Goal: Information Seeking & Learning: Learn about a topic

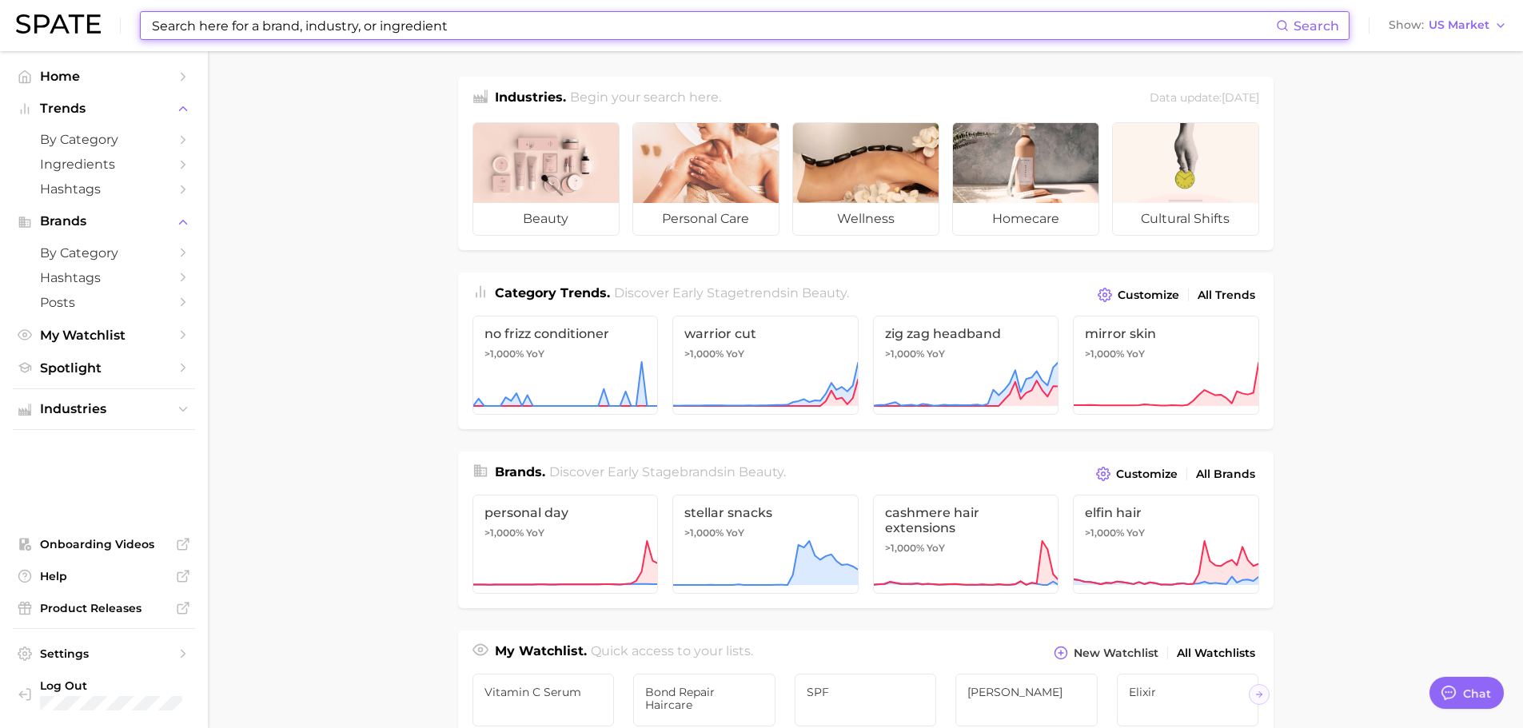
click at [182, 32] on input at bounding box center [713, 25] width 1126 height 27
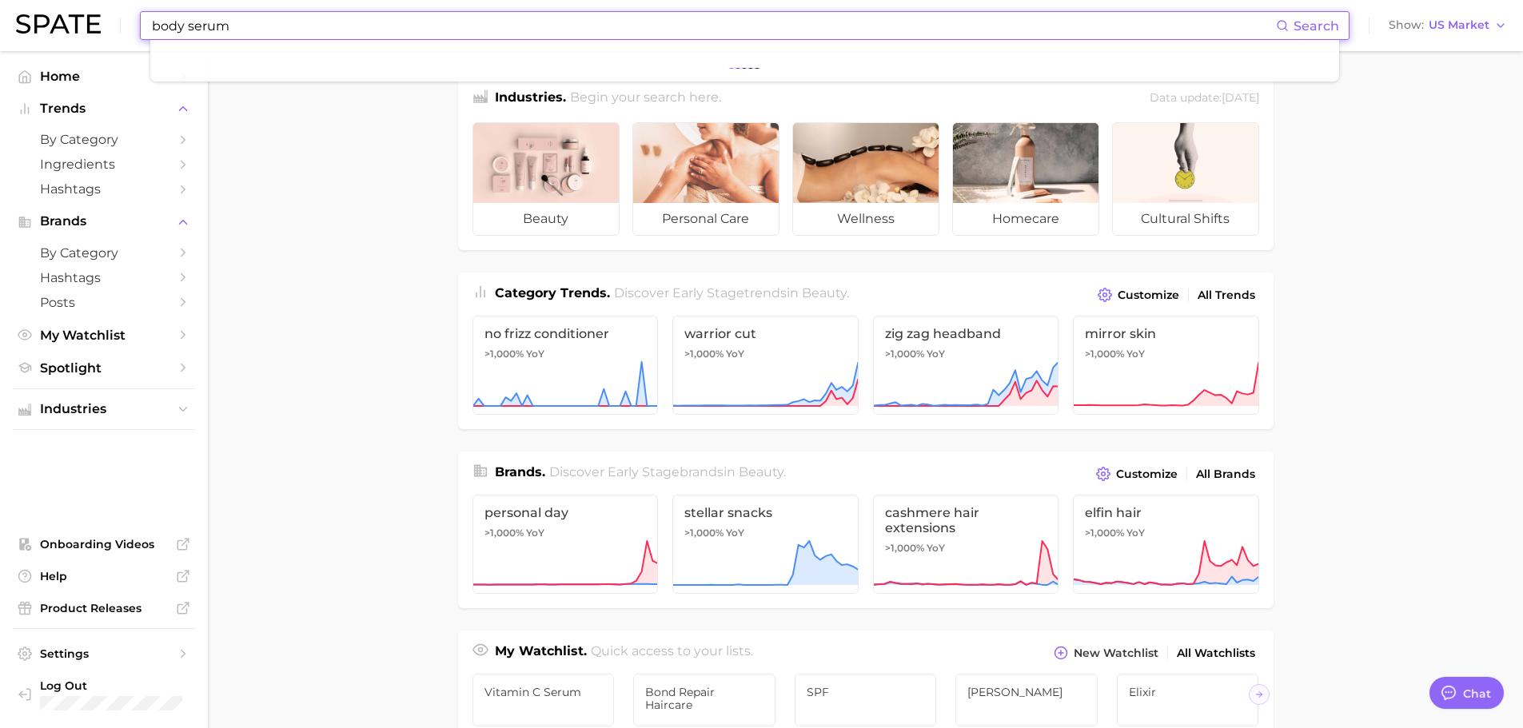
type input "body serum"
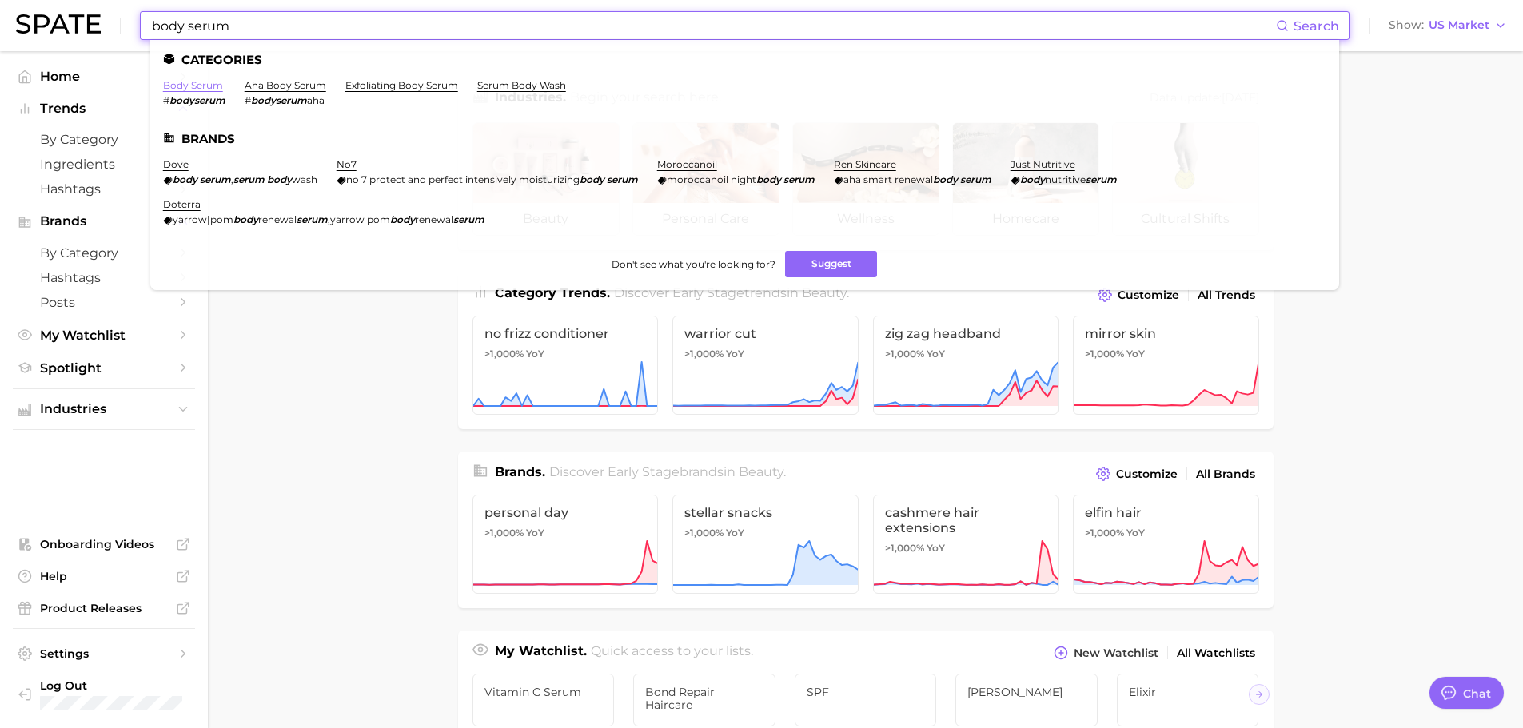
click at [173, 79] on link "body serum" at bounding box center [193, 85] width 60 height 12
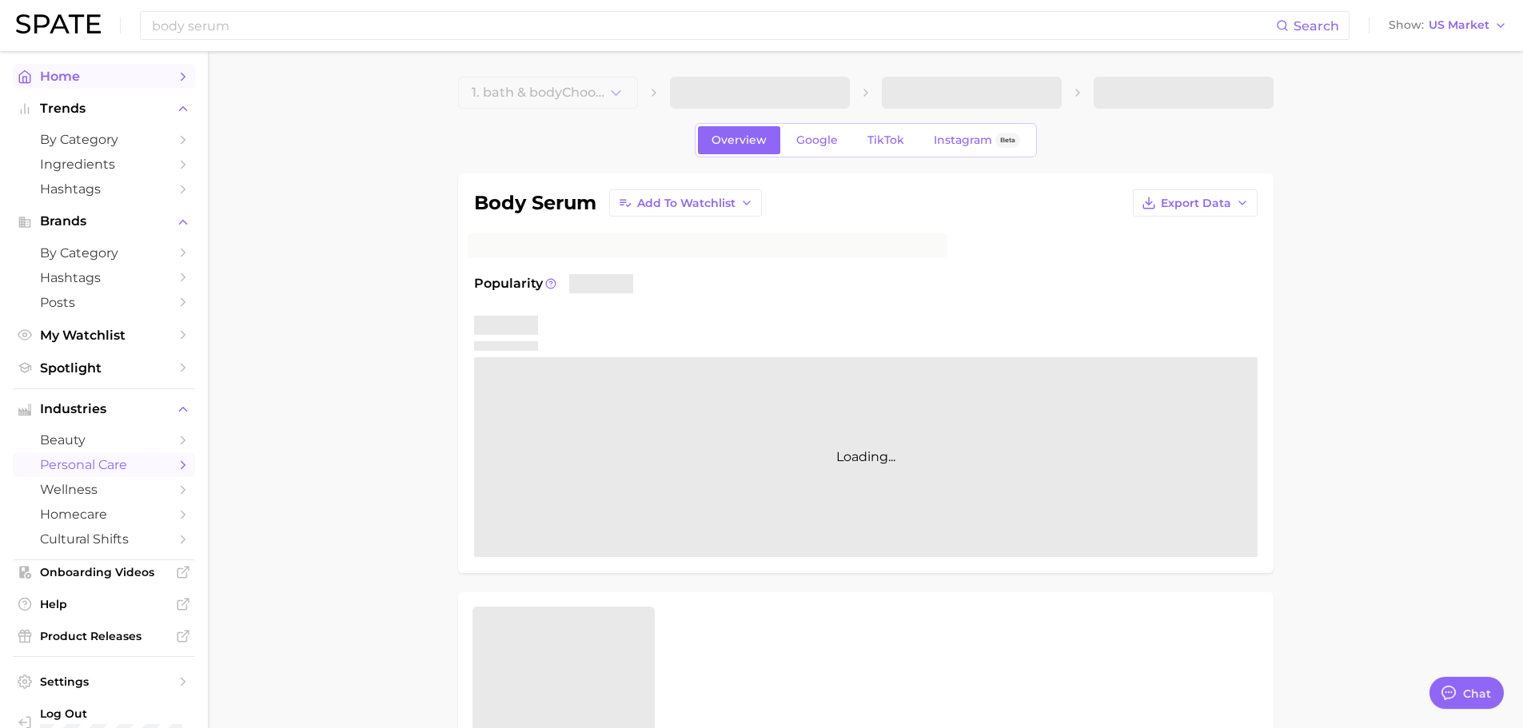
type textarea "x"
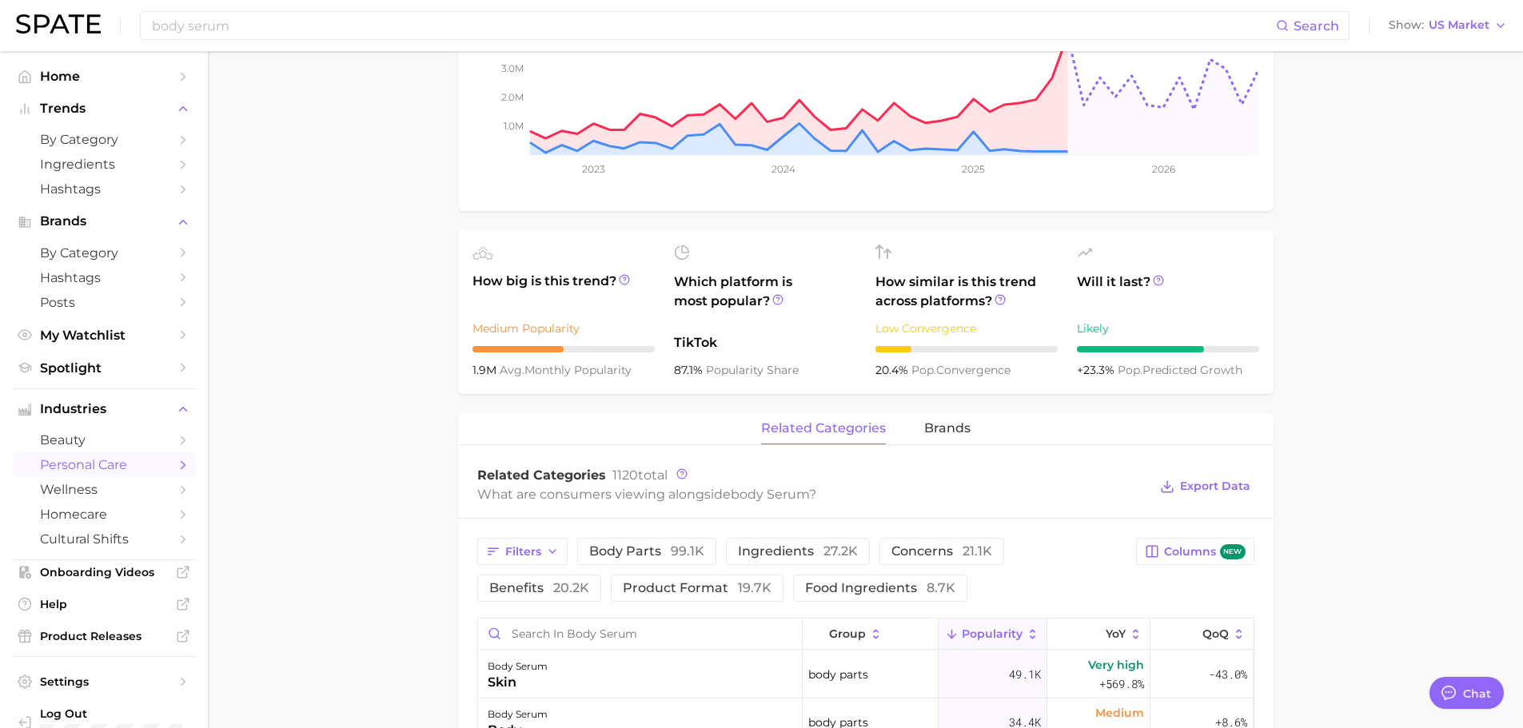
scroll to position [480, 0]
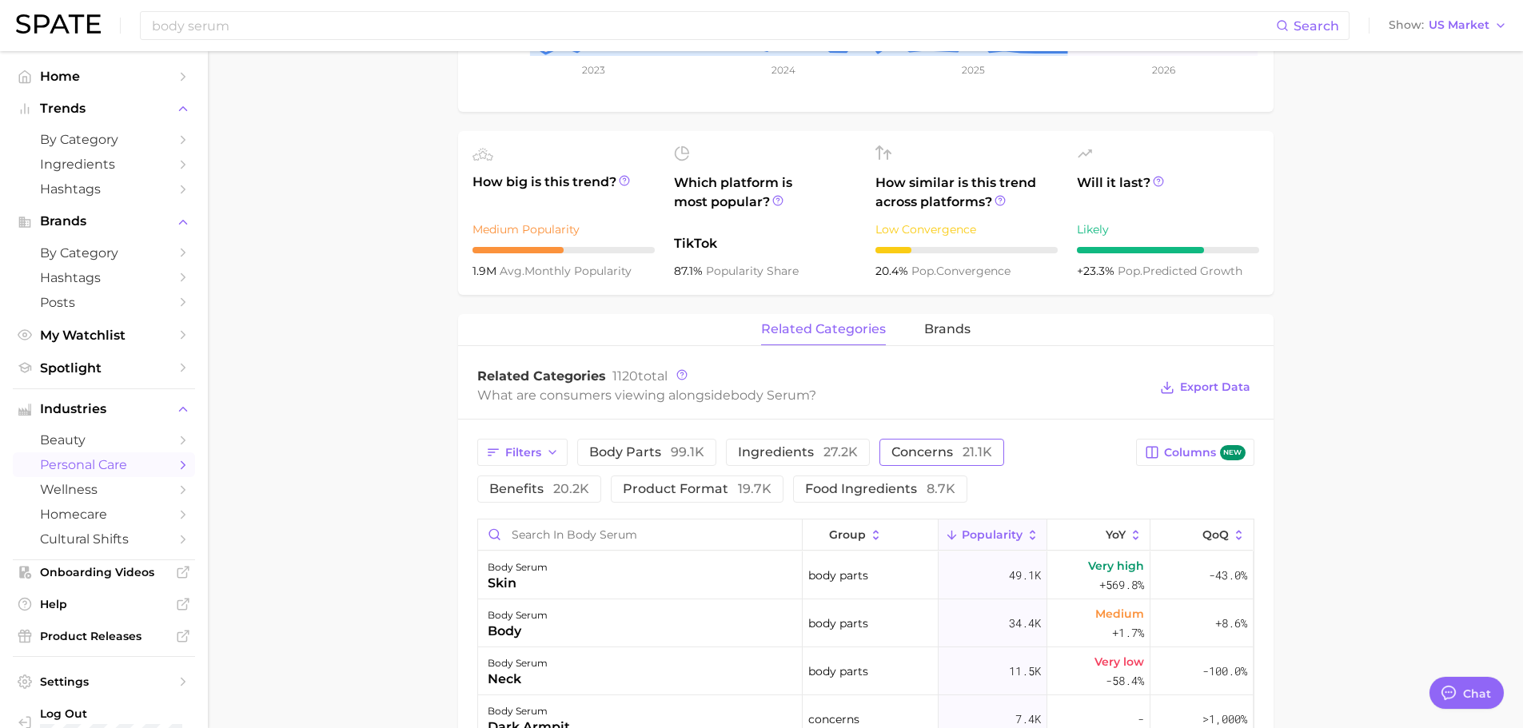
click at [962, 458] on span "21.1k" at bounding box center [977, 451] width 30 height 15
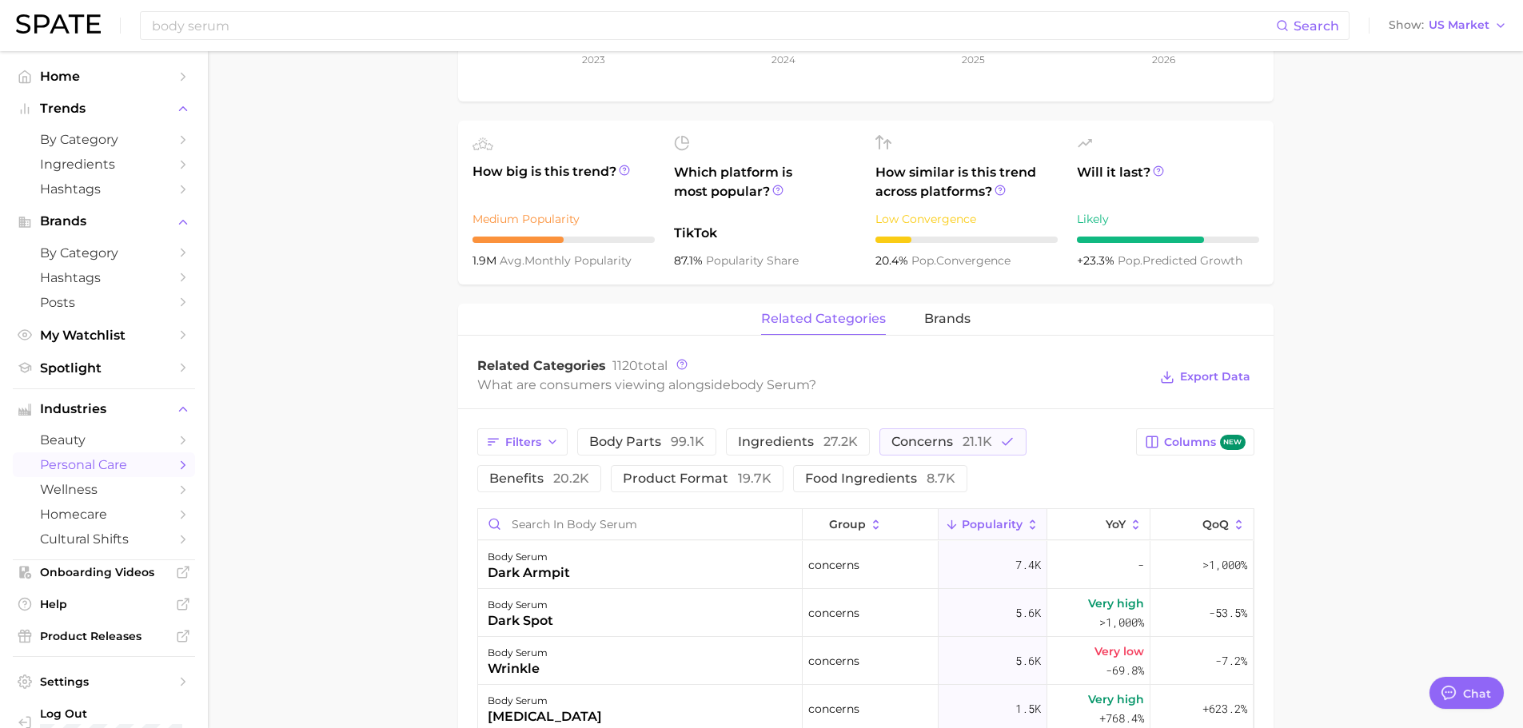
scroll to position [560, 0]
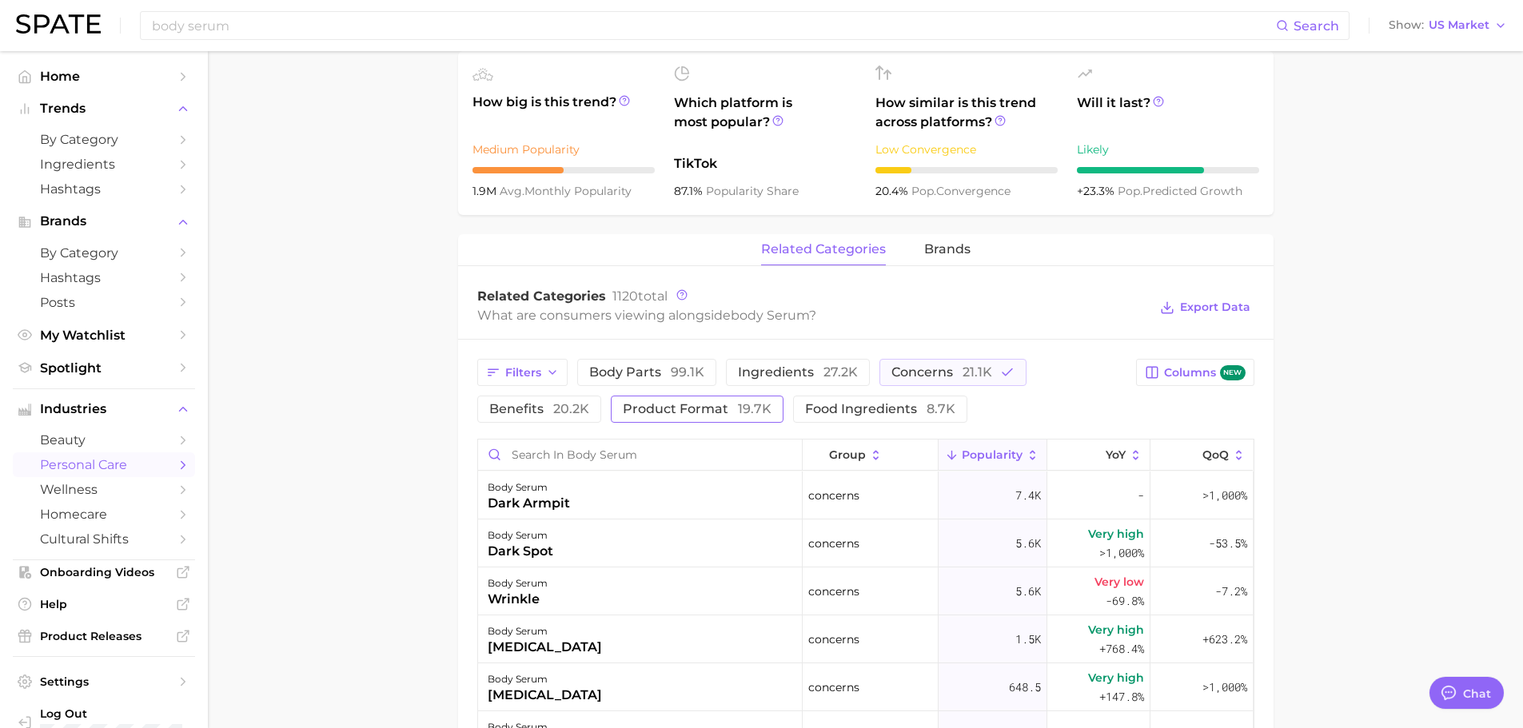
click at [672, 411] on span "product format 19.7k" at bounding box center [697, 409] width 149 height 13
click at [917, 377] on span "concerns 21.1k" at bounding box center [941, 372] width 101 height 13
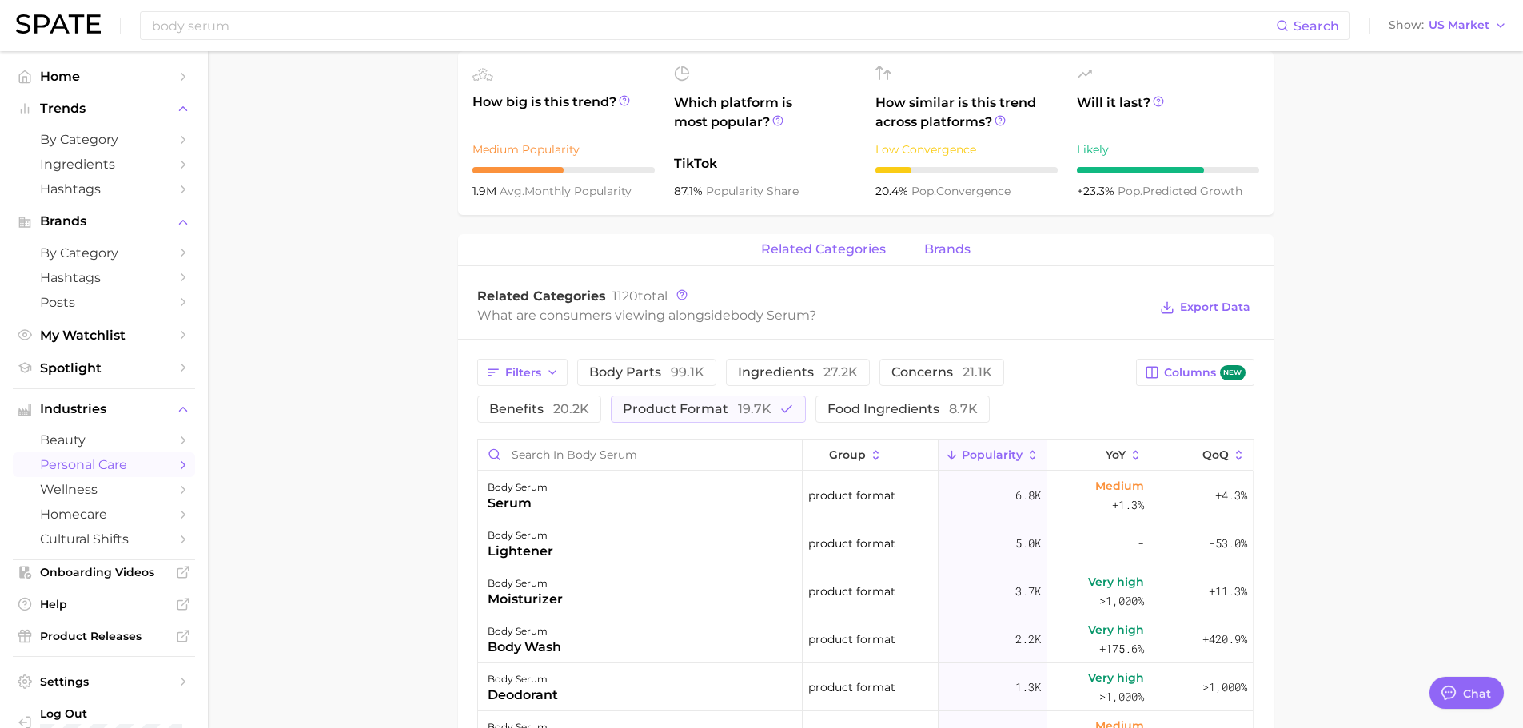
click at [938, 239] on button "brands" at bounding box center [947, 249] width 46 height 31
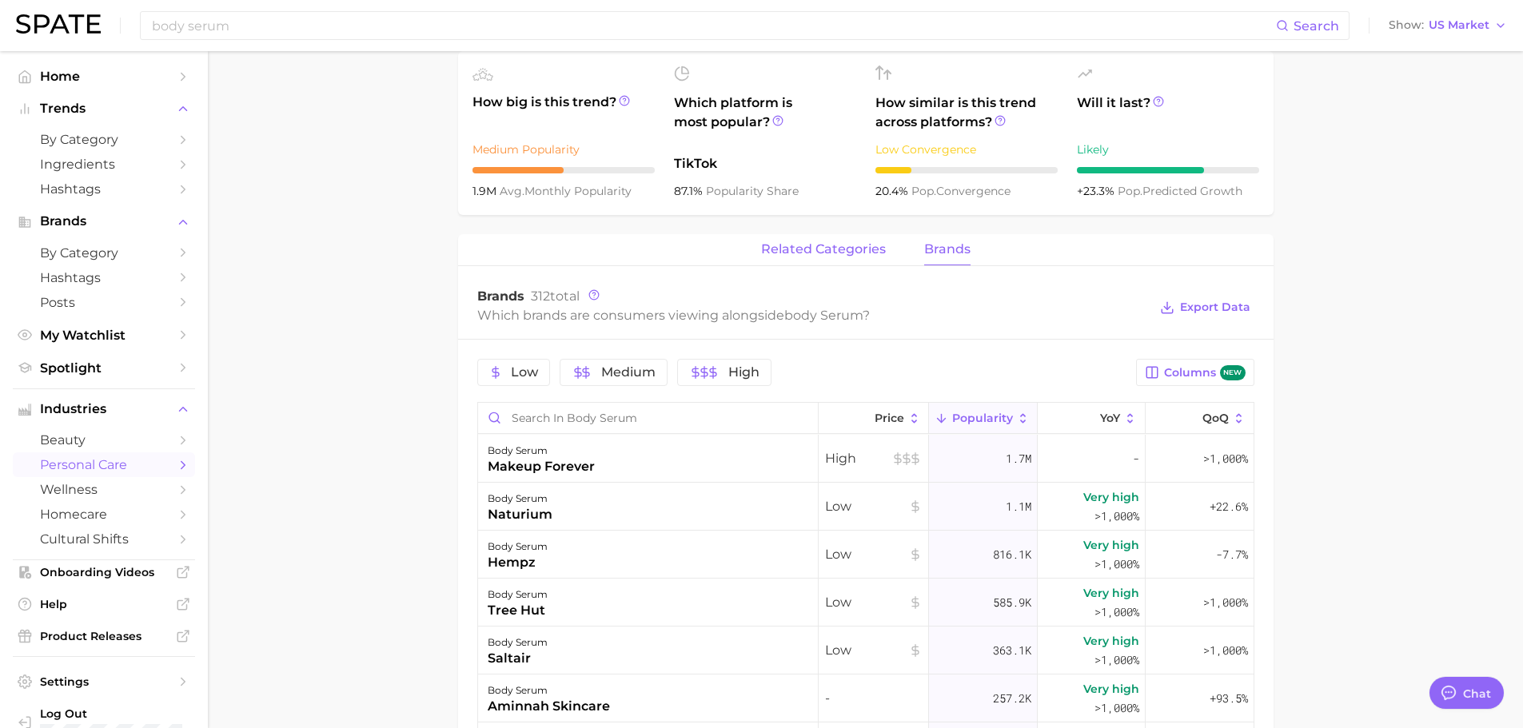
click at [855, 253] on span "related categories" at bounding box center [823, 249] width 125 height 14
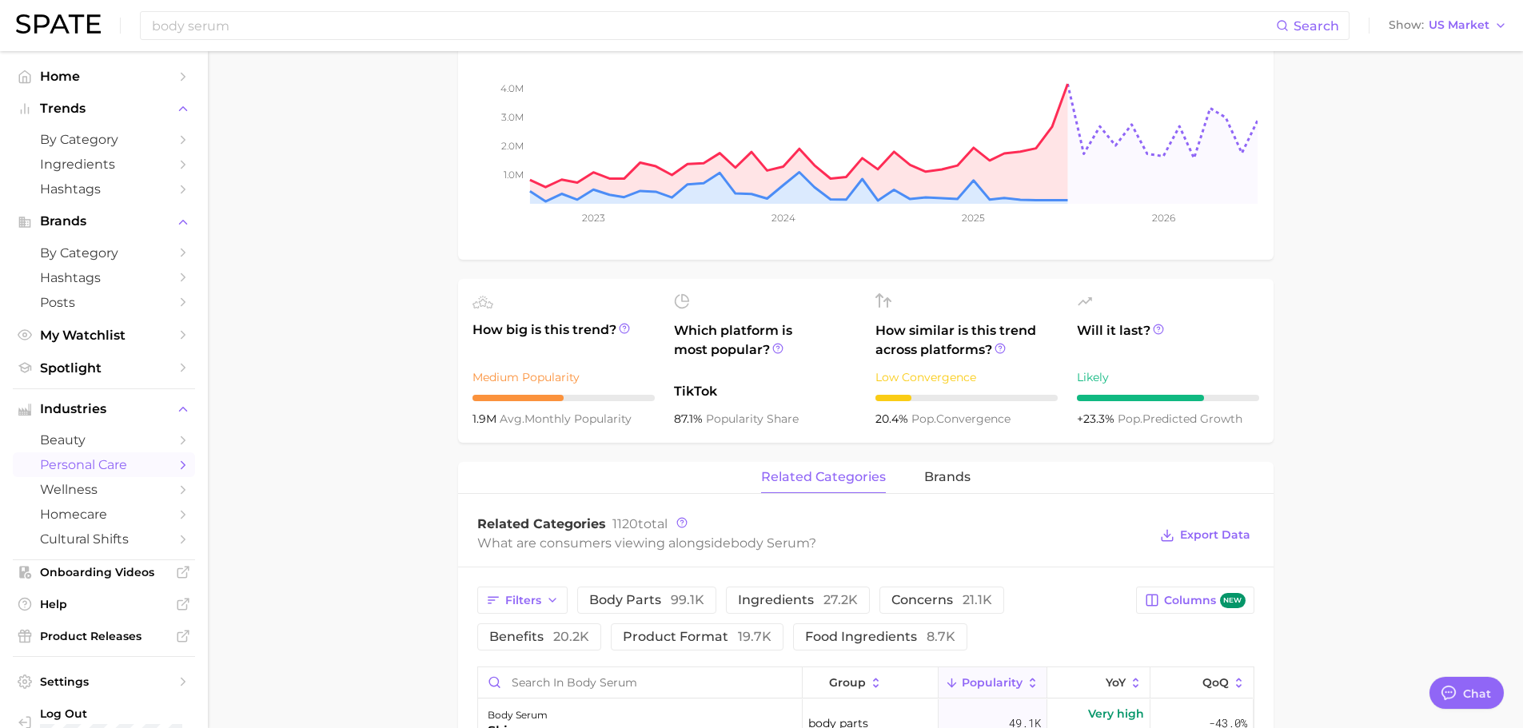
scroll to position [320, 0]
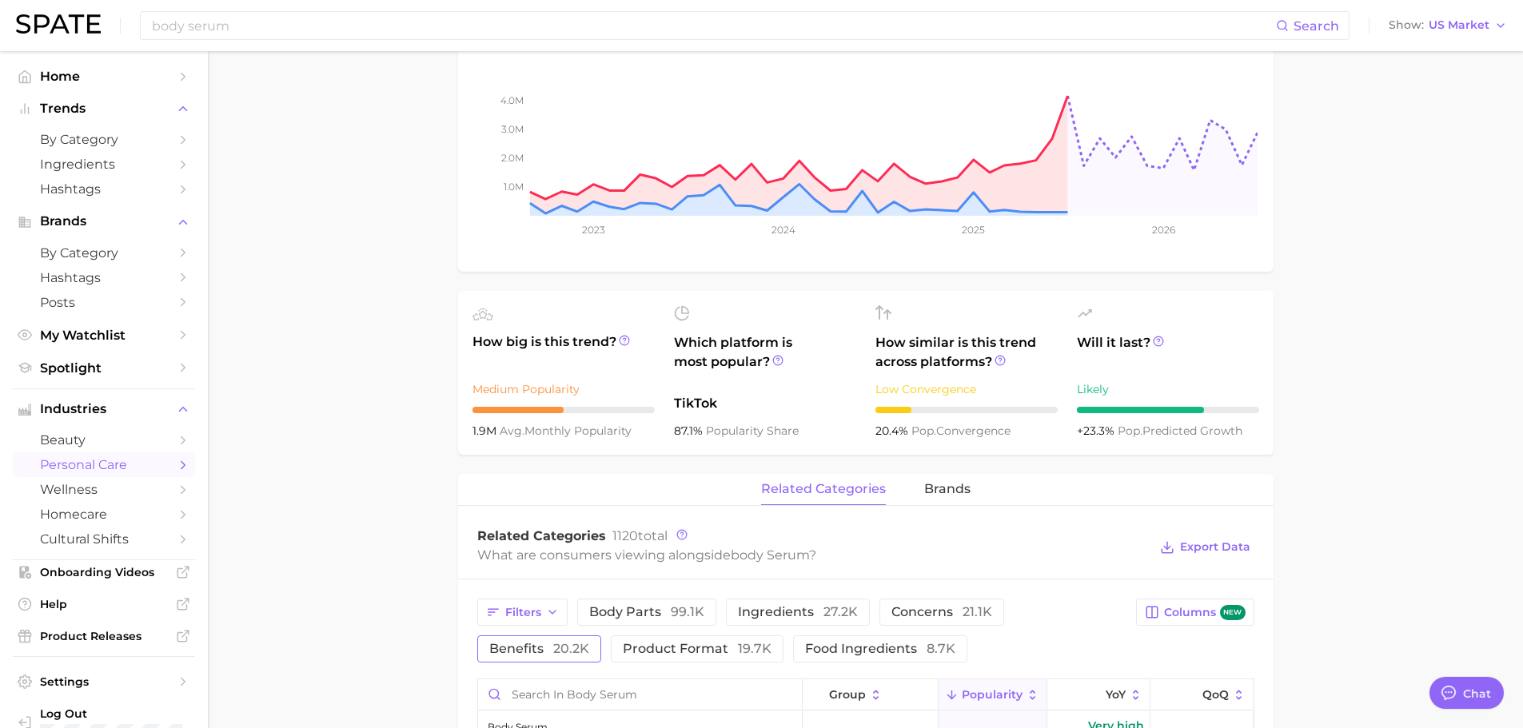
click at [573, 651] on span "20.2k" at bounding box center [571, 648] width 36 height 15
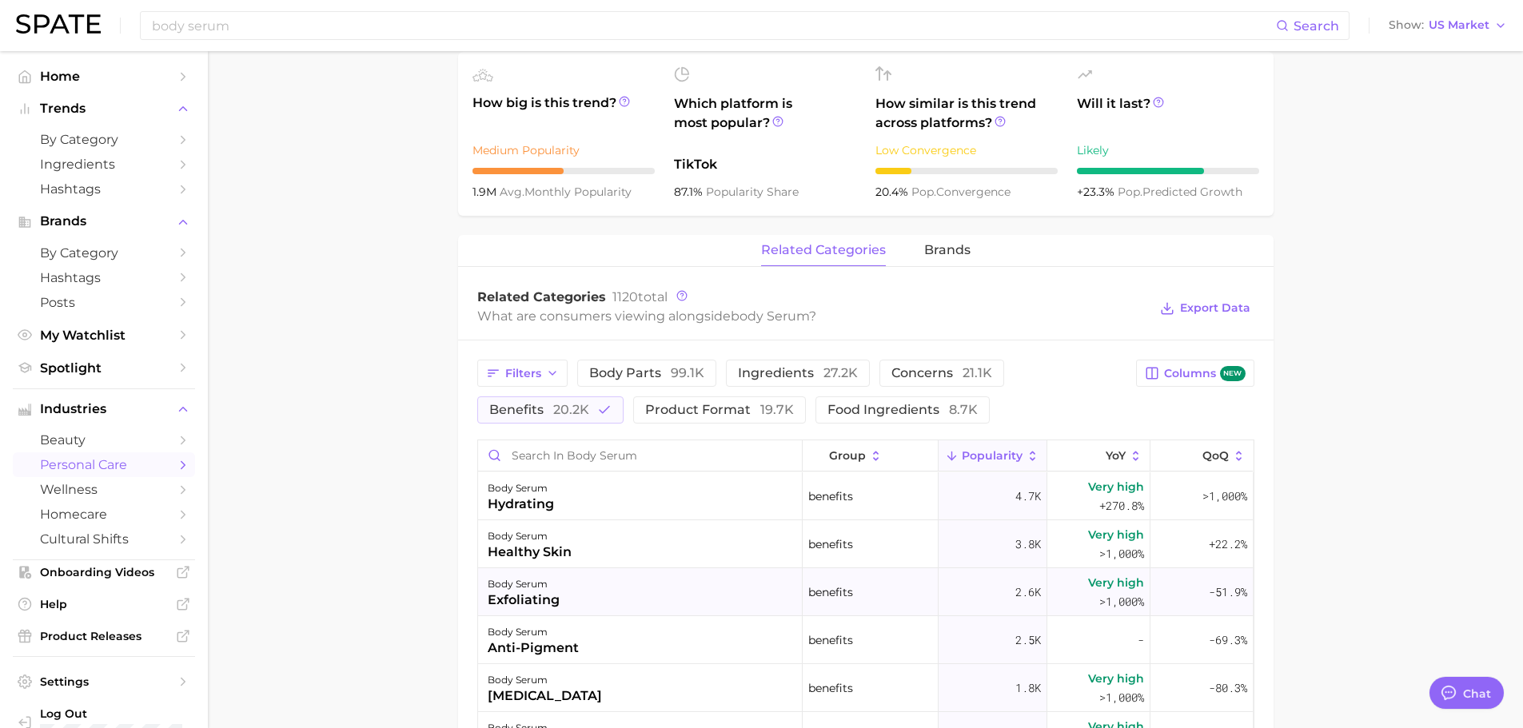
scroll to position [560, 0]
click at [1211, 453] on span "QoQ" at bounding box center [1215, 454] width 26 height 13
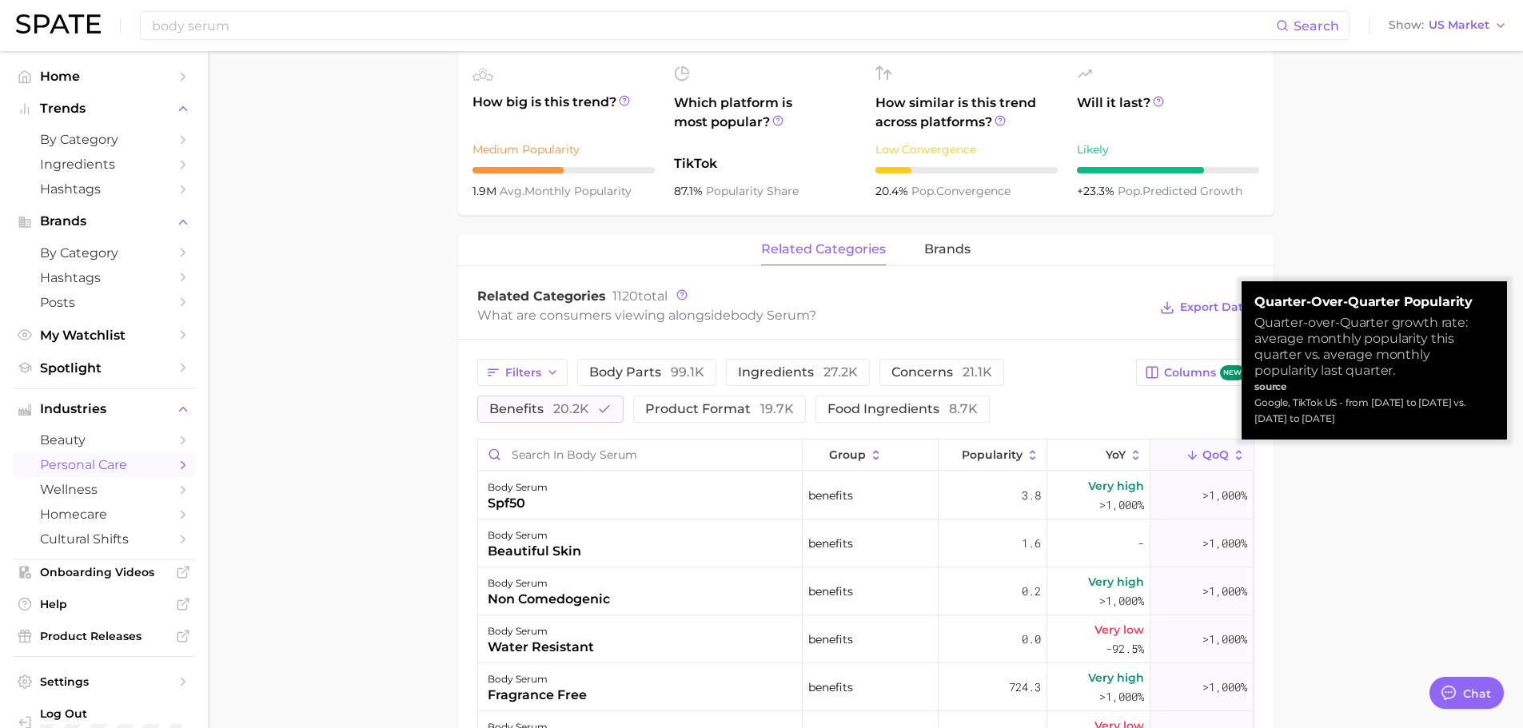
click at [1211, 453] on span "QoQ" at bounding box center [1215, 454] width 26 height 13
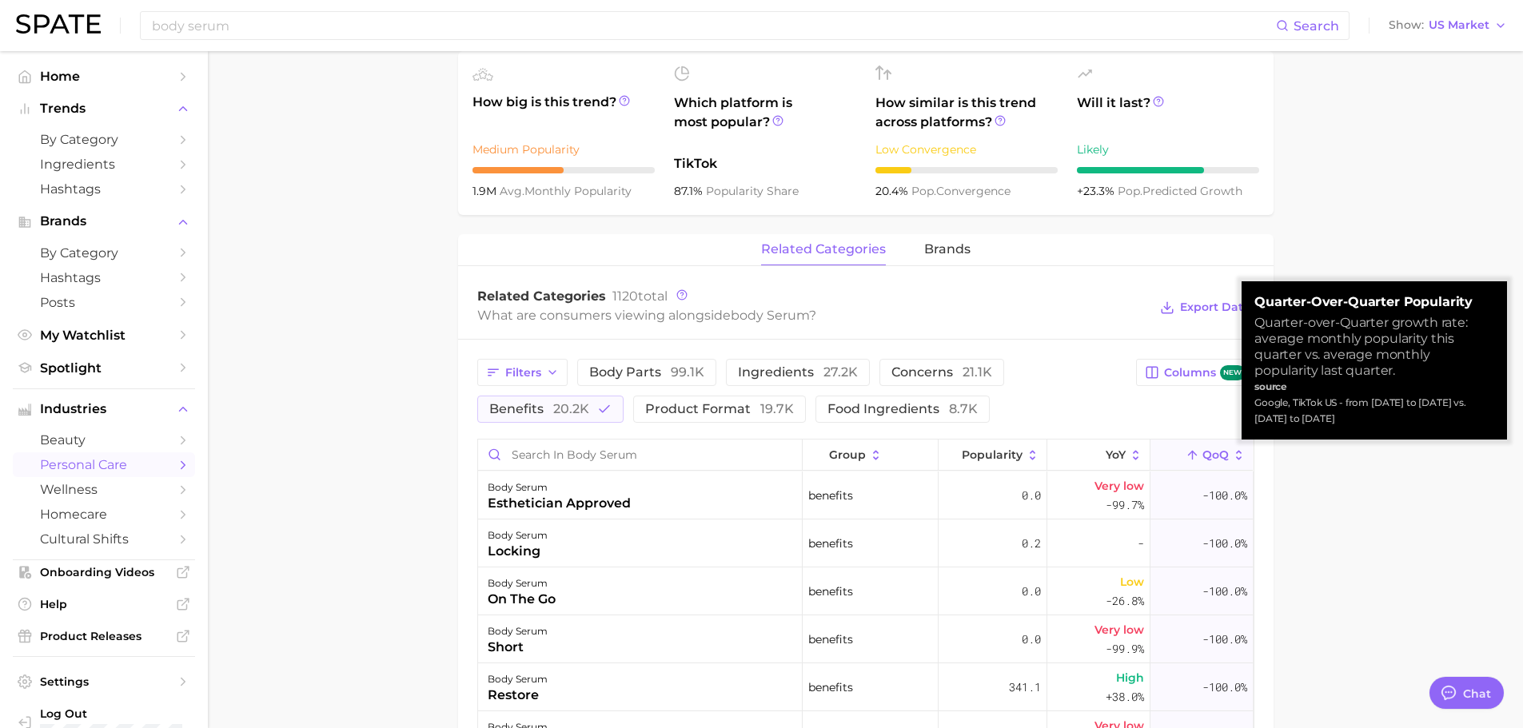
click at [1211, 453] on span "QoQ" at bounding box center [1215, 454] width 26 height 13
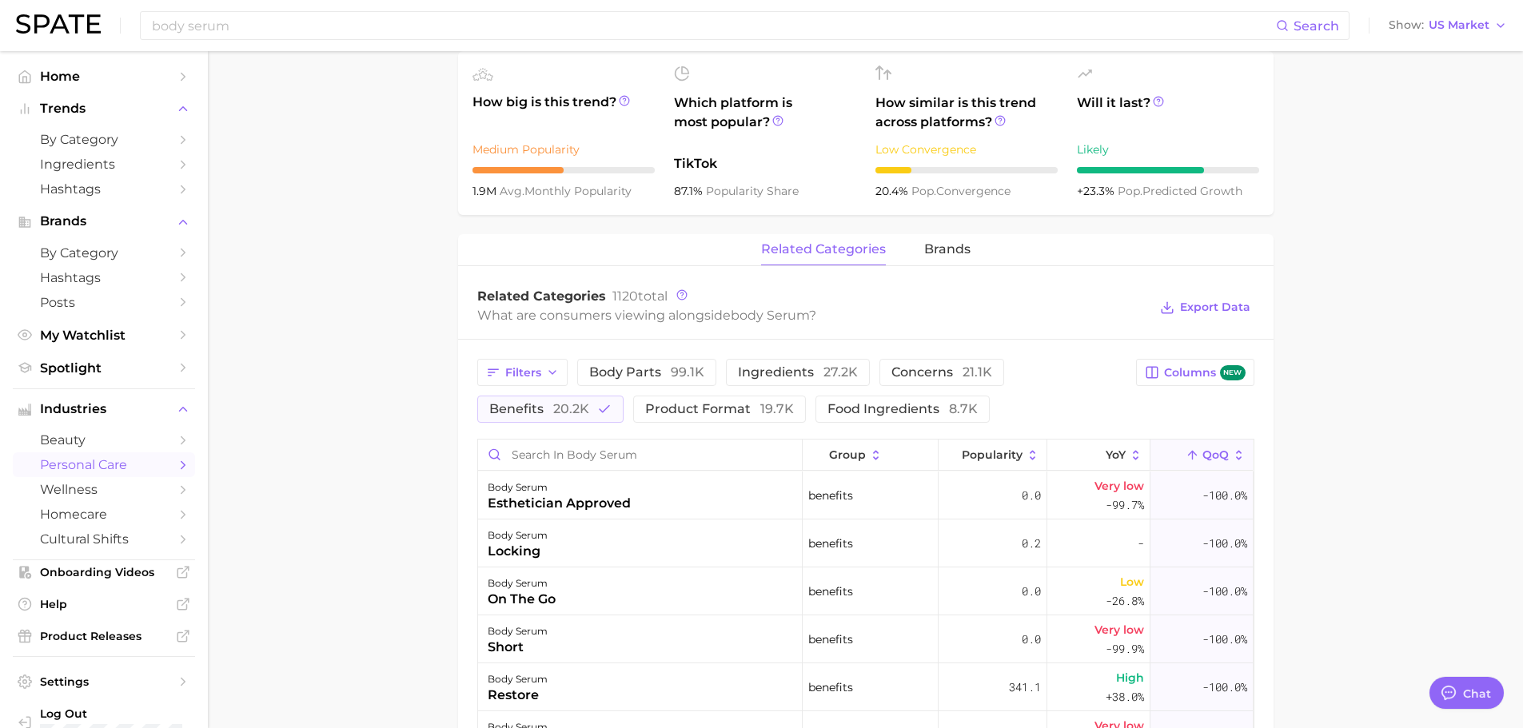
click at [1197, 464] on button "QoQ" at bounding box center [1201, 455] width 102 height 31
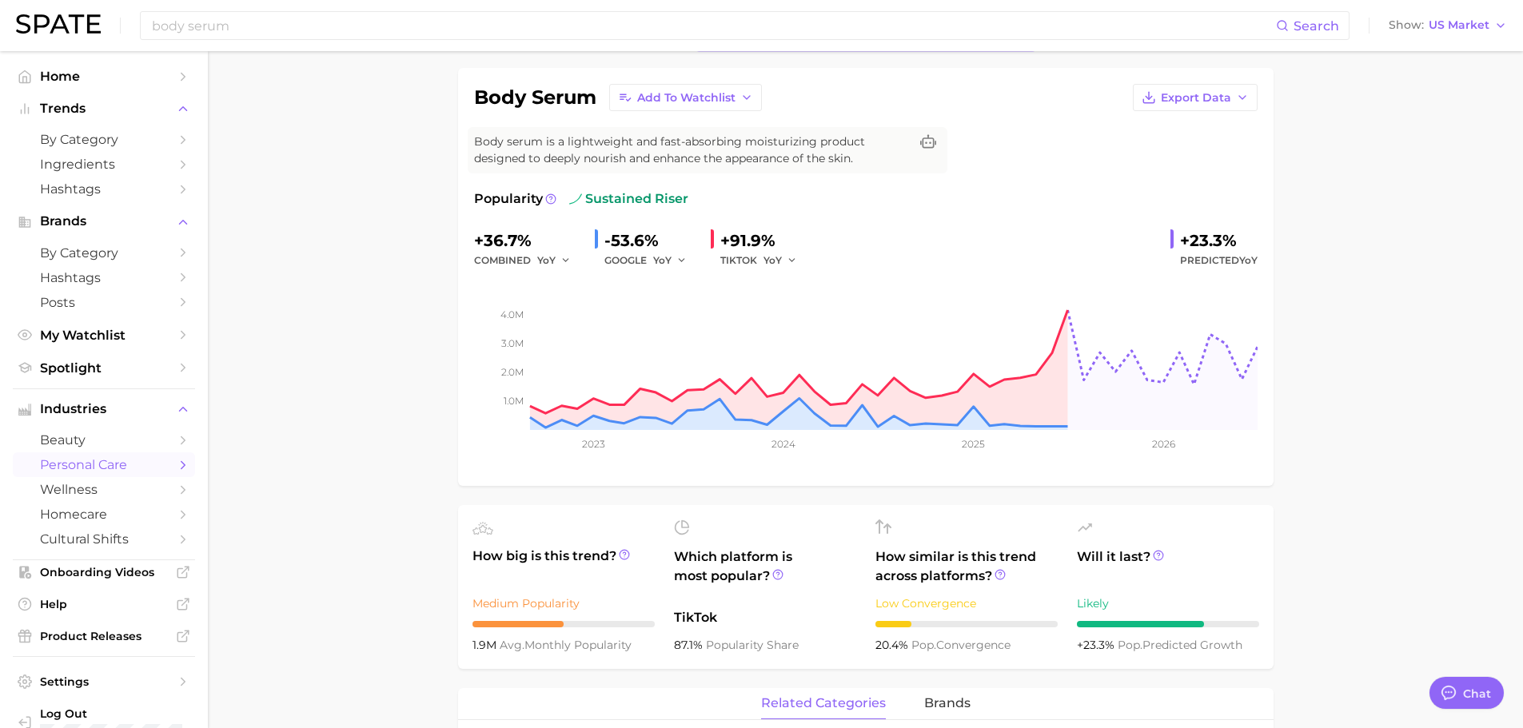
scroll to position [0, 0]
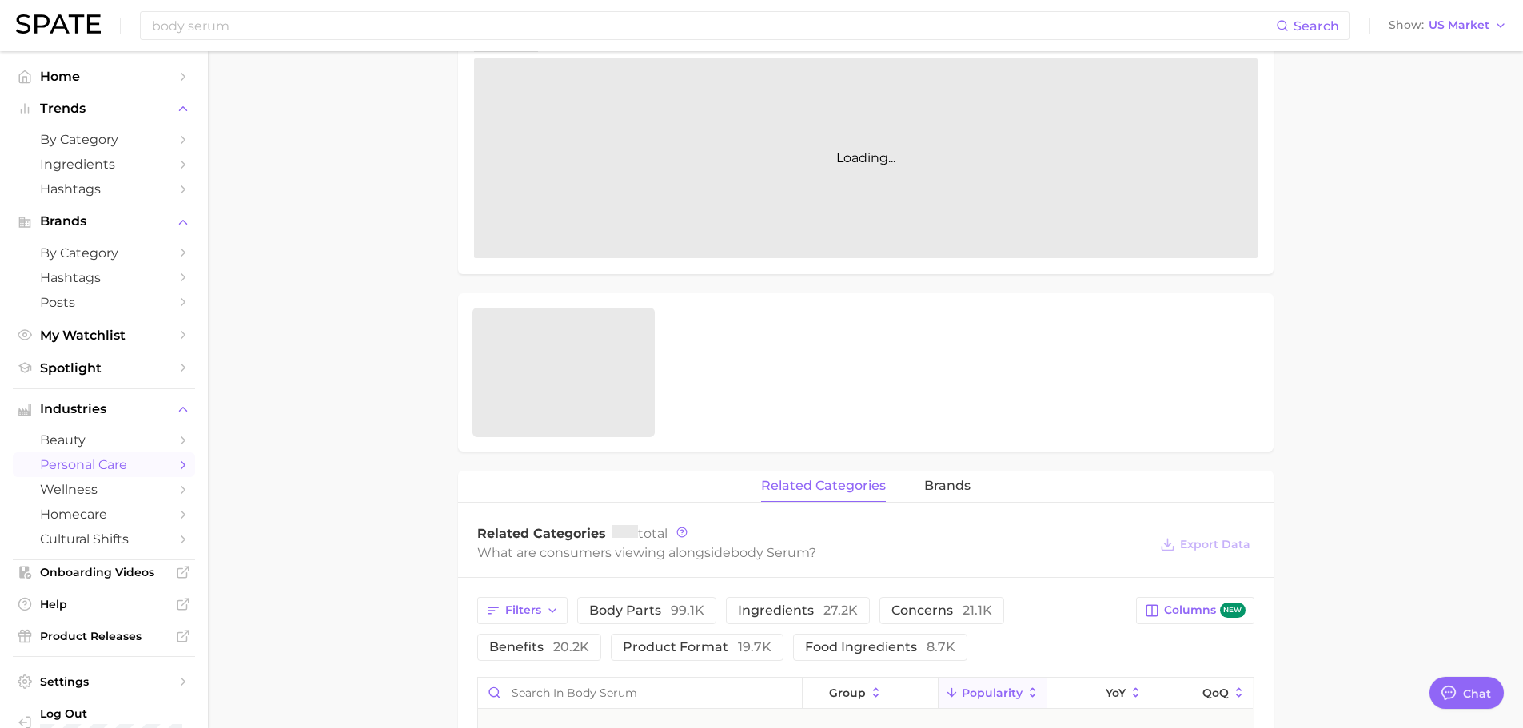
type textarea "x"
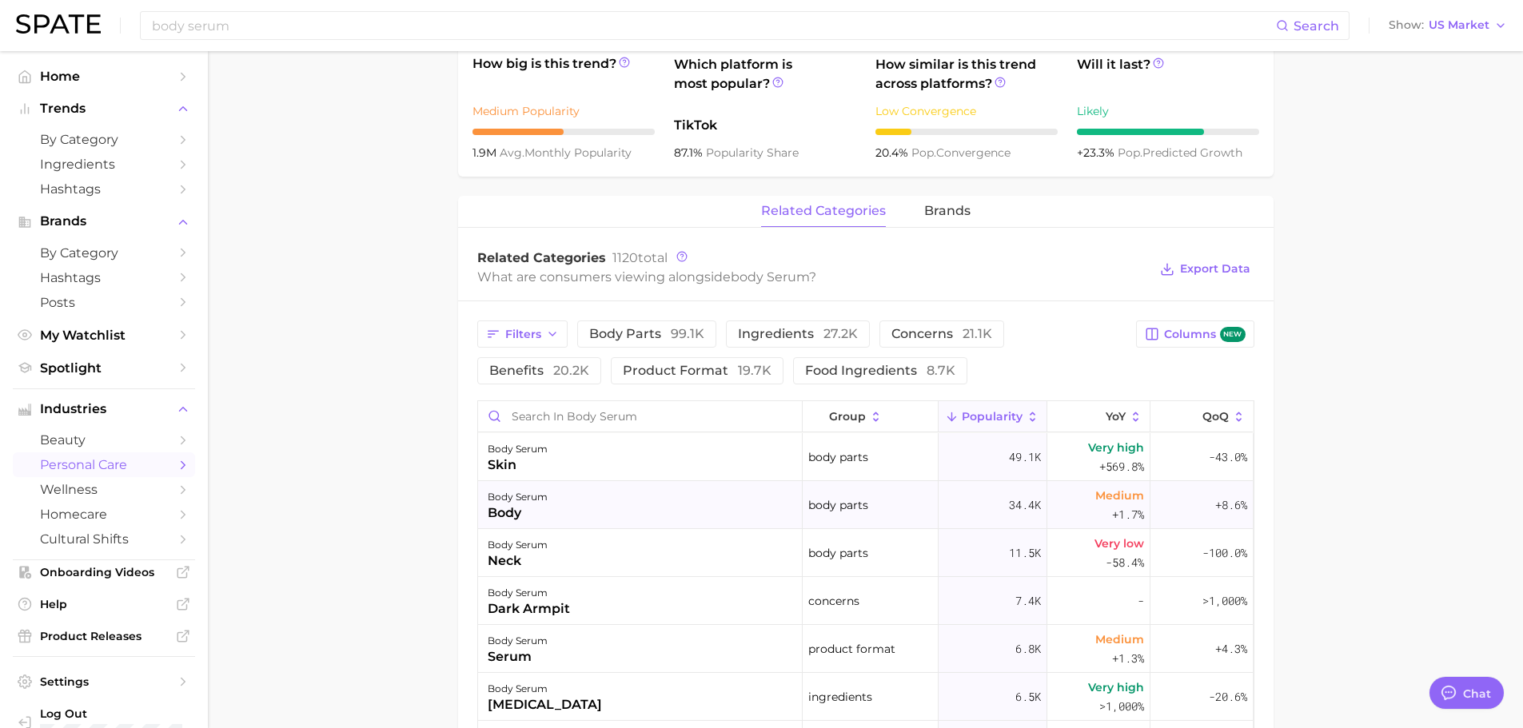
scroll to position [639, 0]
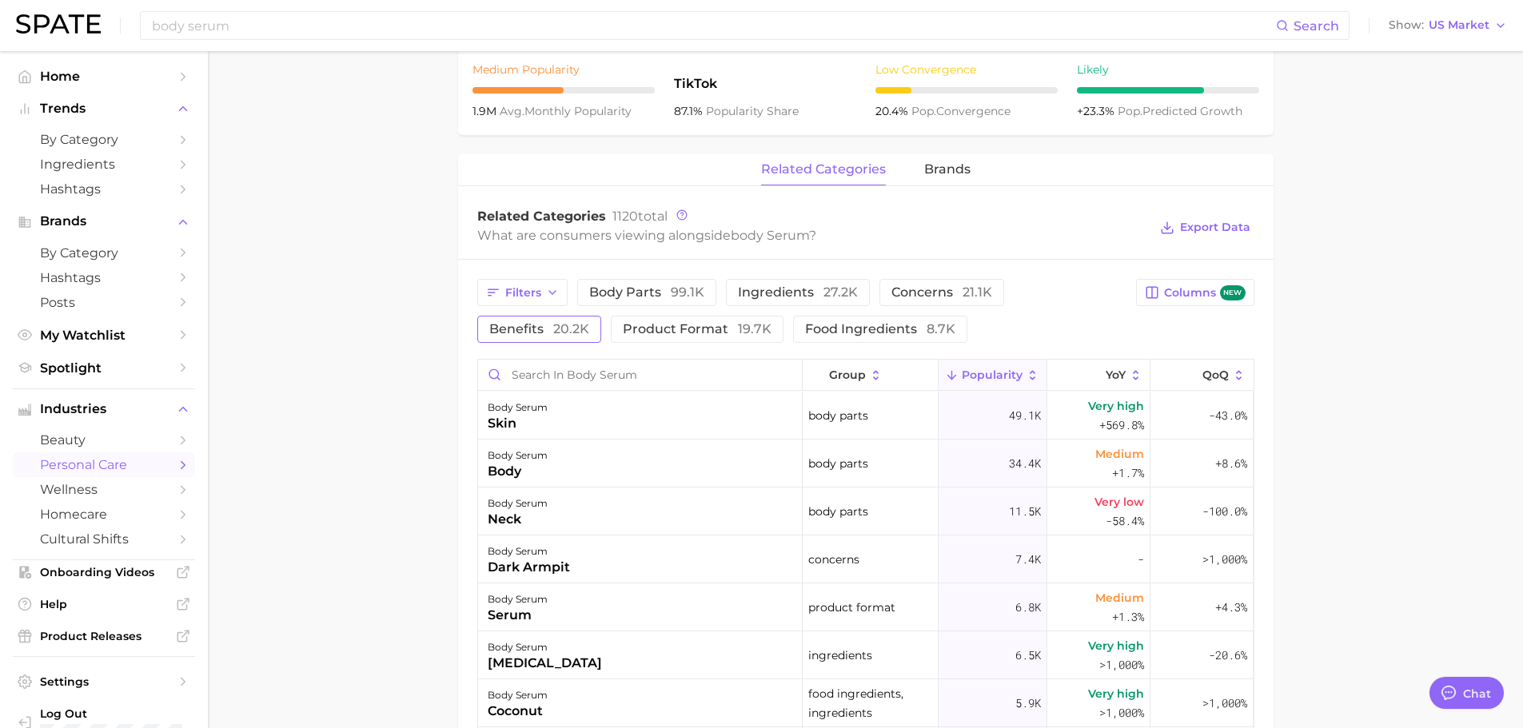
click at [574, 322] on span "20.2k" at bounding box center [571, 328] width 36 height 15
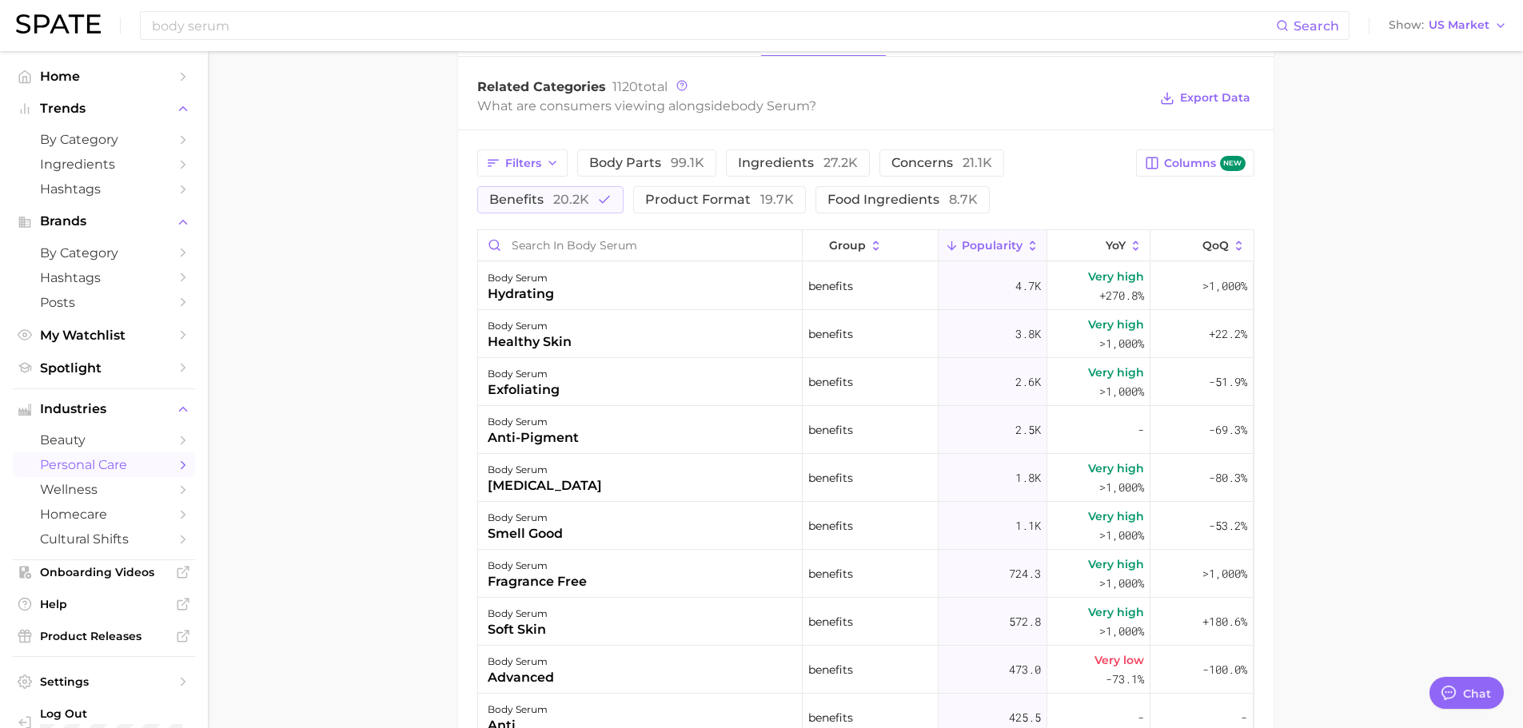
scroll to position [719, 0]
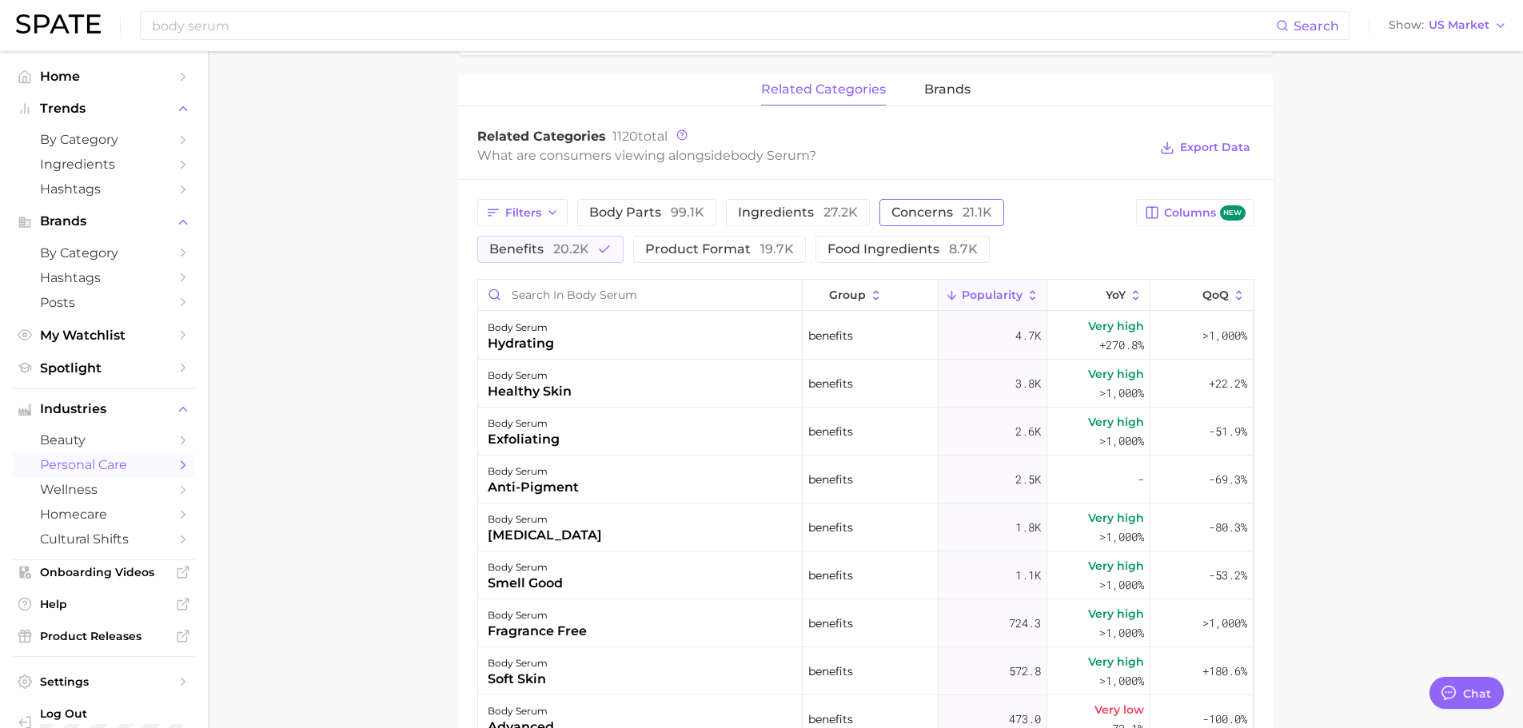
click at [891, 217] on span "concerns 21.1k" at bounding box center [941, 212] width 101 height 13
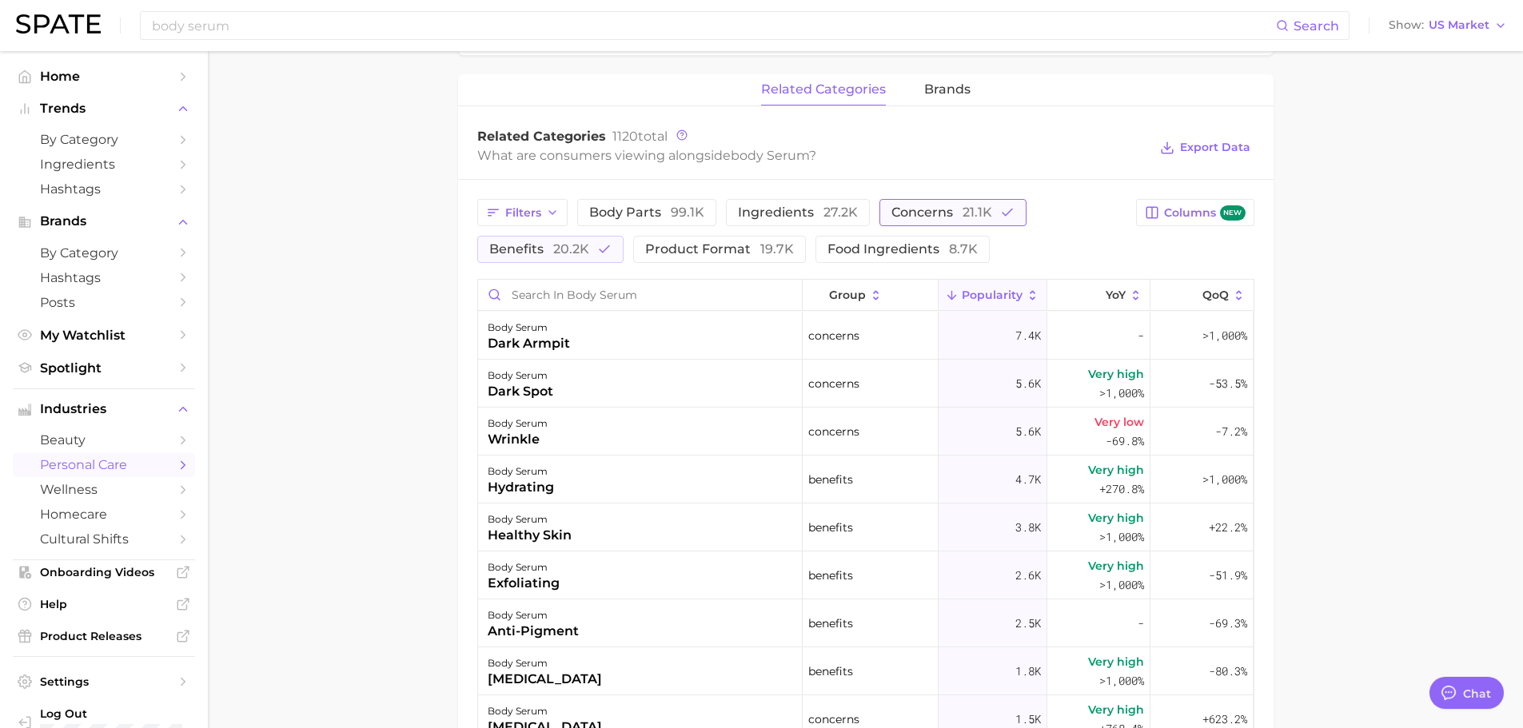
click at [935, 213] on span "concerns 21.1k" at bounding box center [941, 212] width 101 height 13
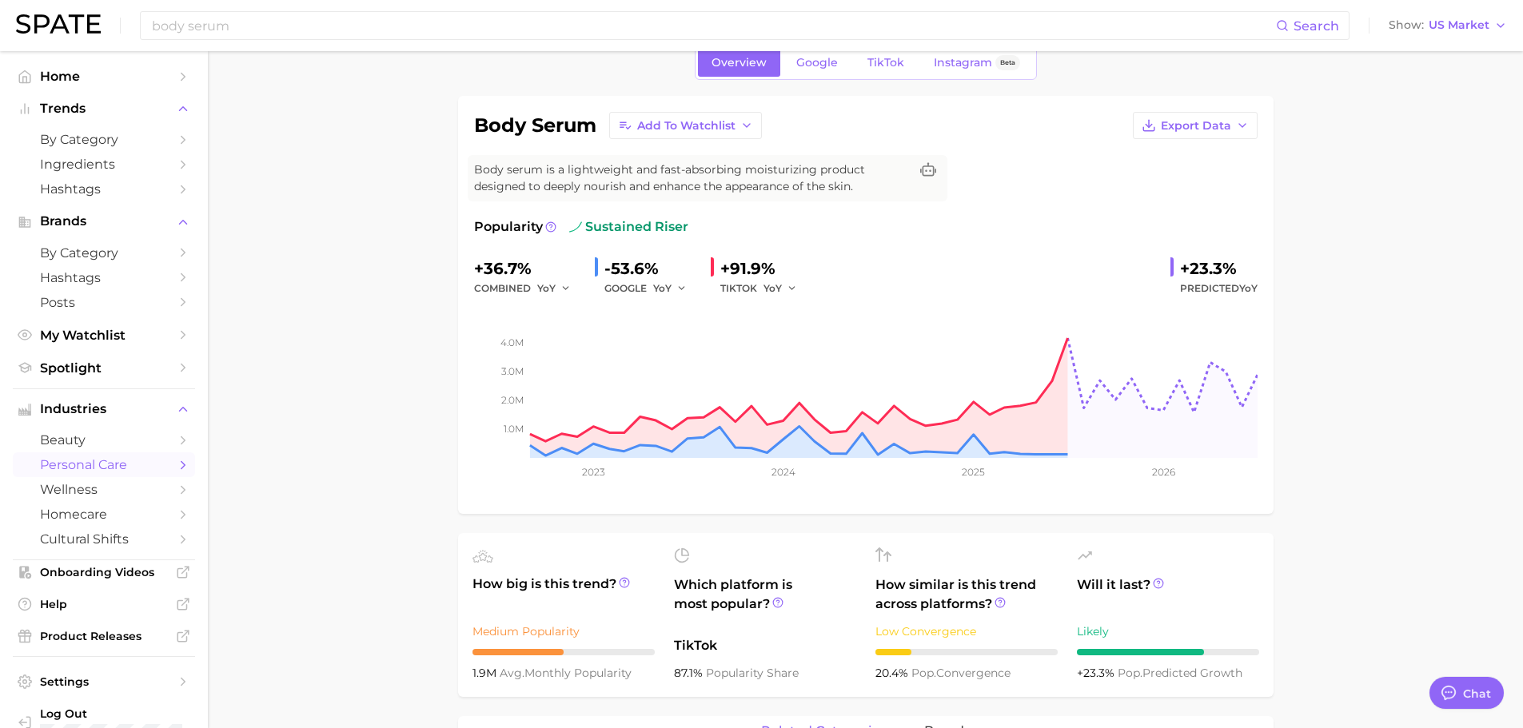
scroll to position [0, 0]
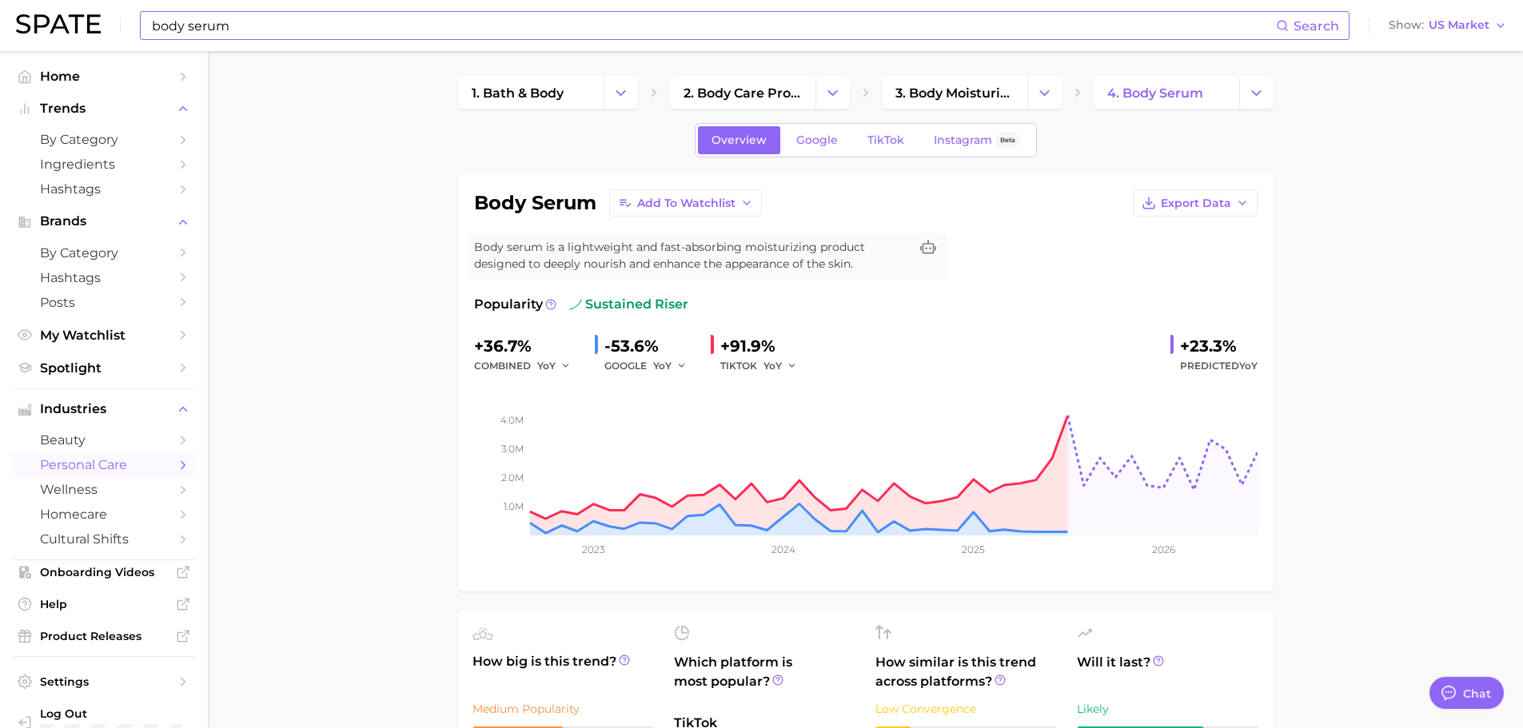
click at [369, 19] on input "body serum" at bounding box center [713, 25] width 1126 height 27
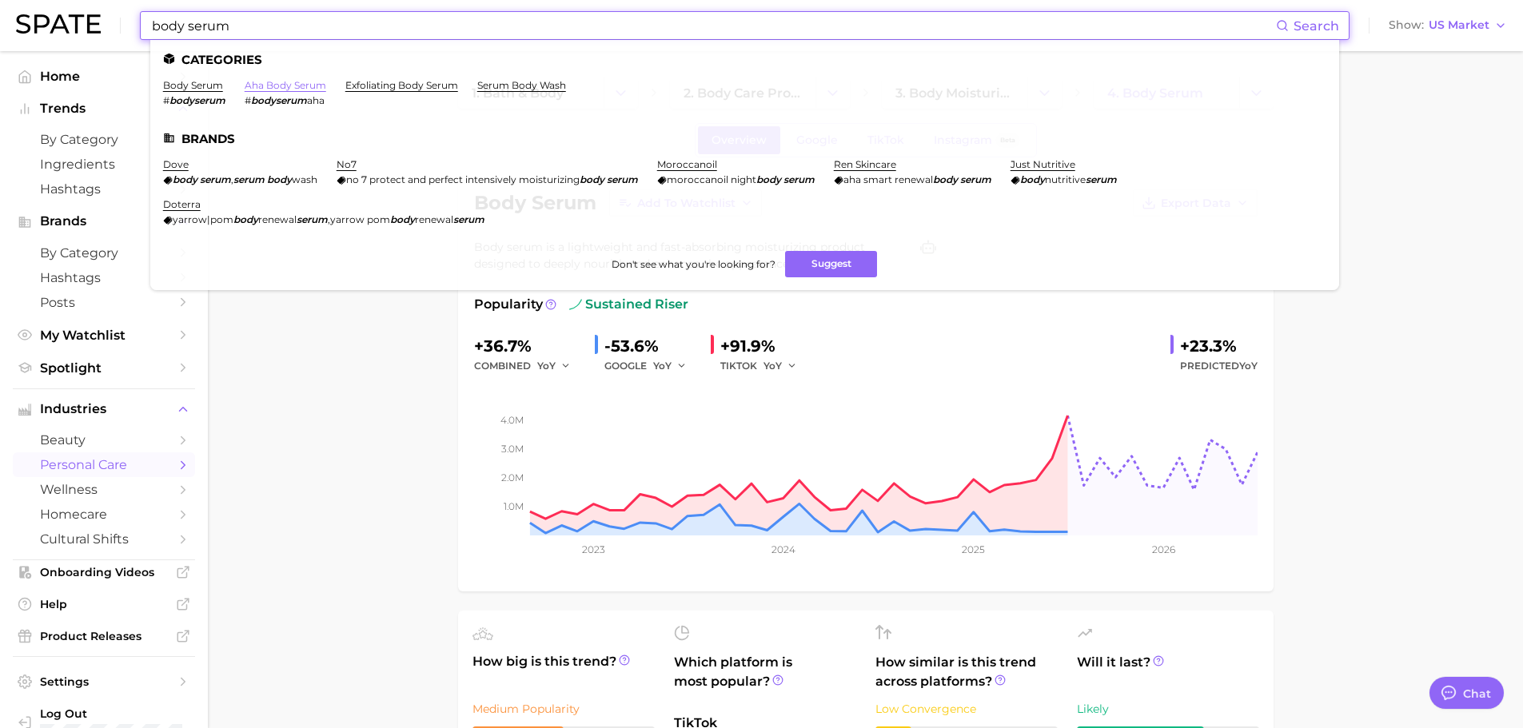
click at [305, 88] on link "aha body serum" at bounding box center [286, 85] width 82 height 12
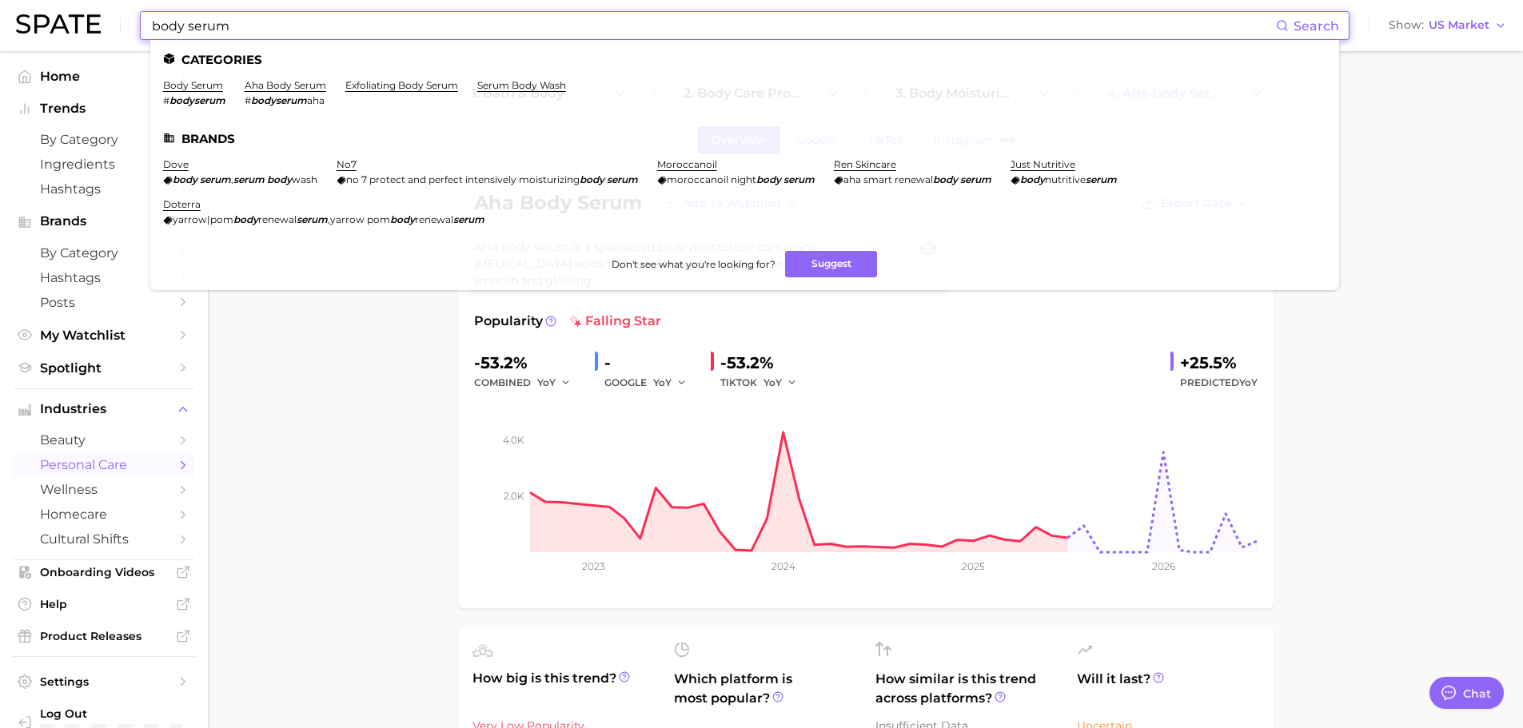
click at [241, 22] on input "body serum" at bounding box center [713, 25] width 1126 height 27
click at [444, 85] on link "exfoliating body serum" at bounding box center [401, 85] width 113 height 12
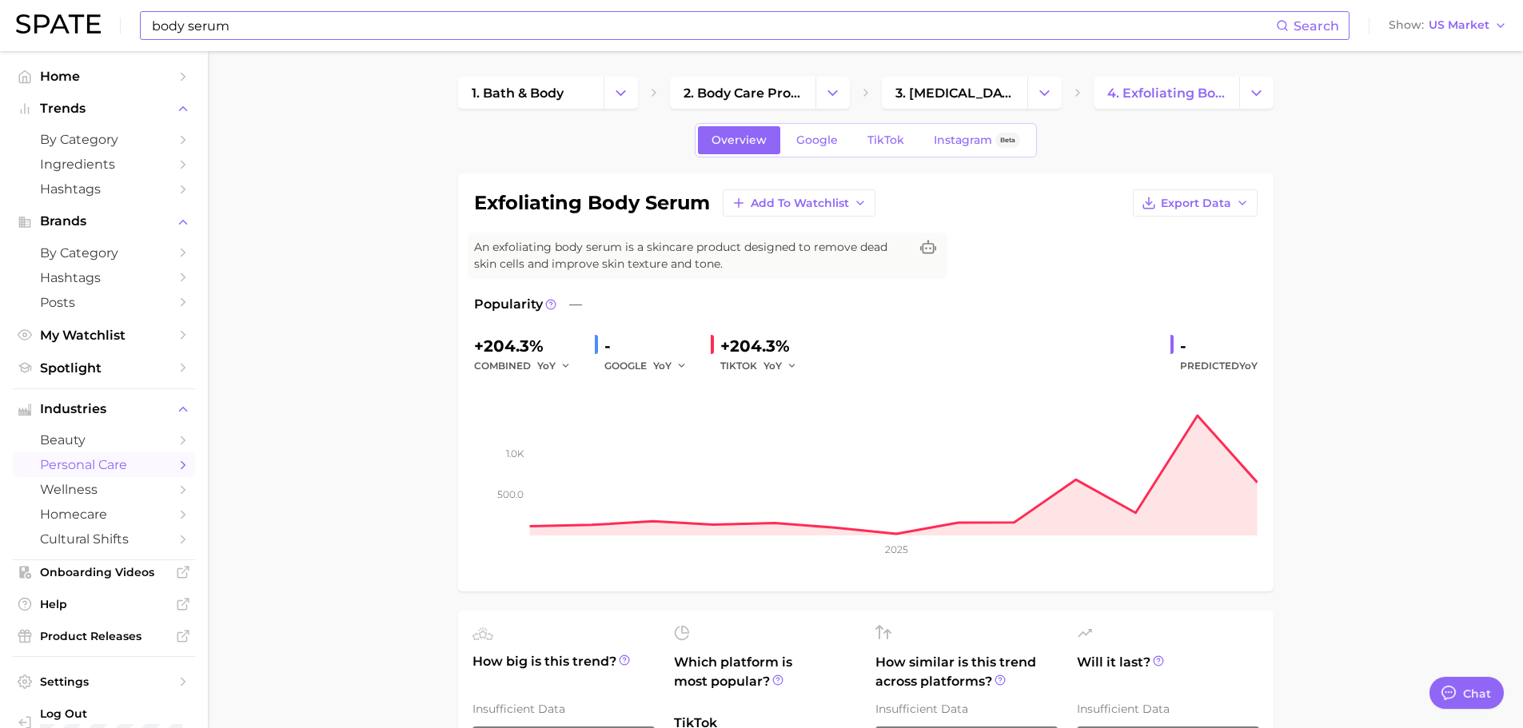
click at [230, 8] on div "body serum Search Show US Market" at bounding box center [761, 25] width 1491 height 51
click at [236, 21] on input "body serum" at bounding box center [713, 25] width 1126 height 27
